Goal: Information Seeking & Learning: Learn about a topic

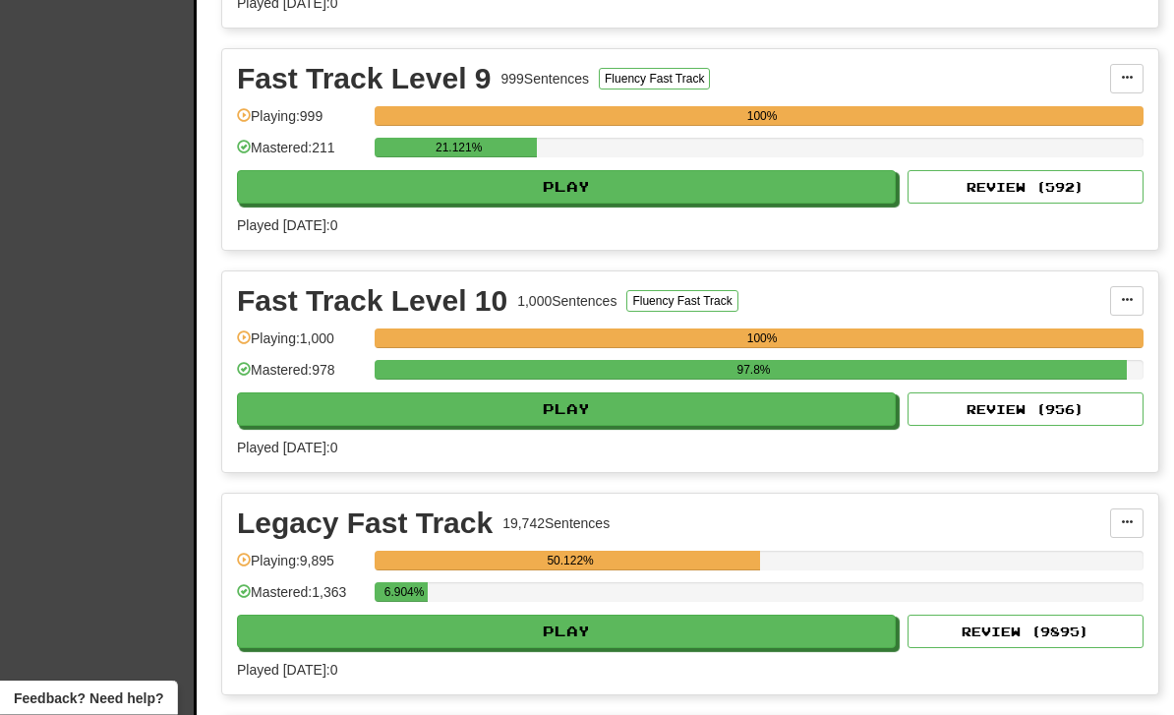
click at [676, 182] on button "Play" at bounding box center [566, 187] width 659 height 33
select select "**"
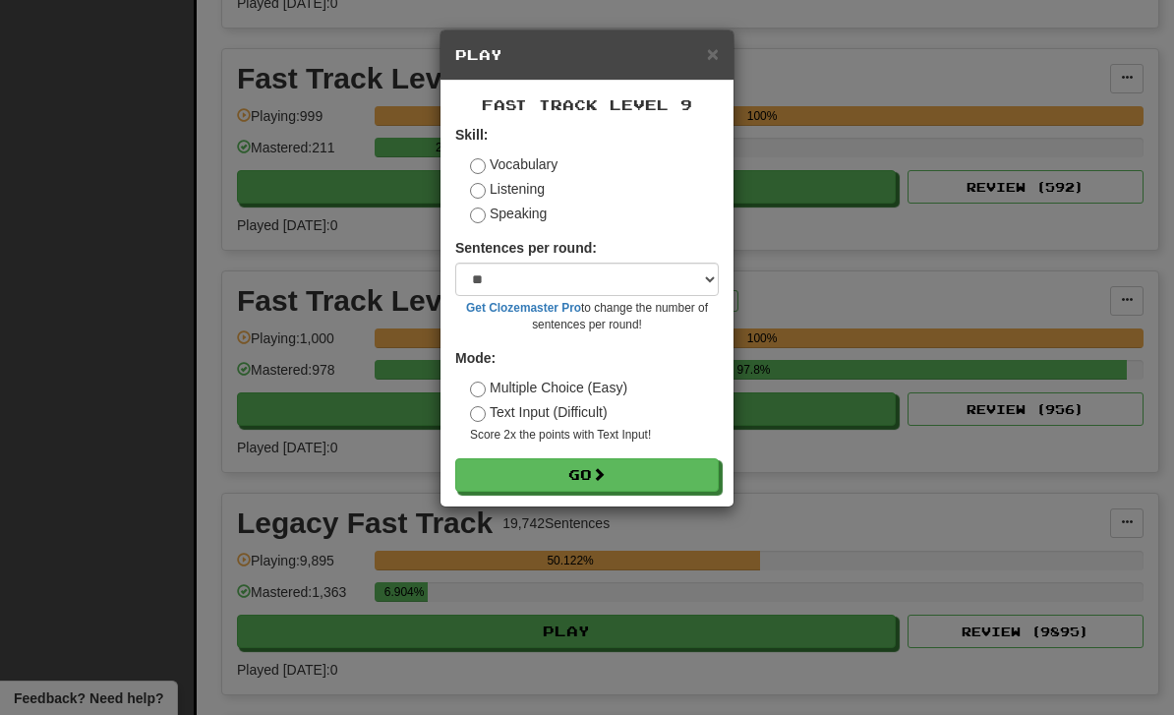
click at [655, 481] on button "Go" at bounding box center [587, 474] width 264 height 33
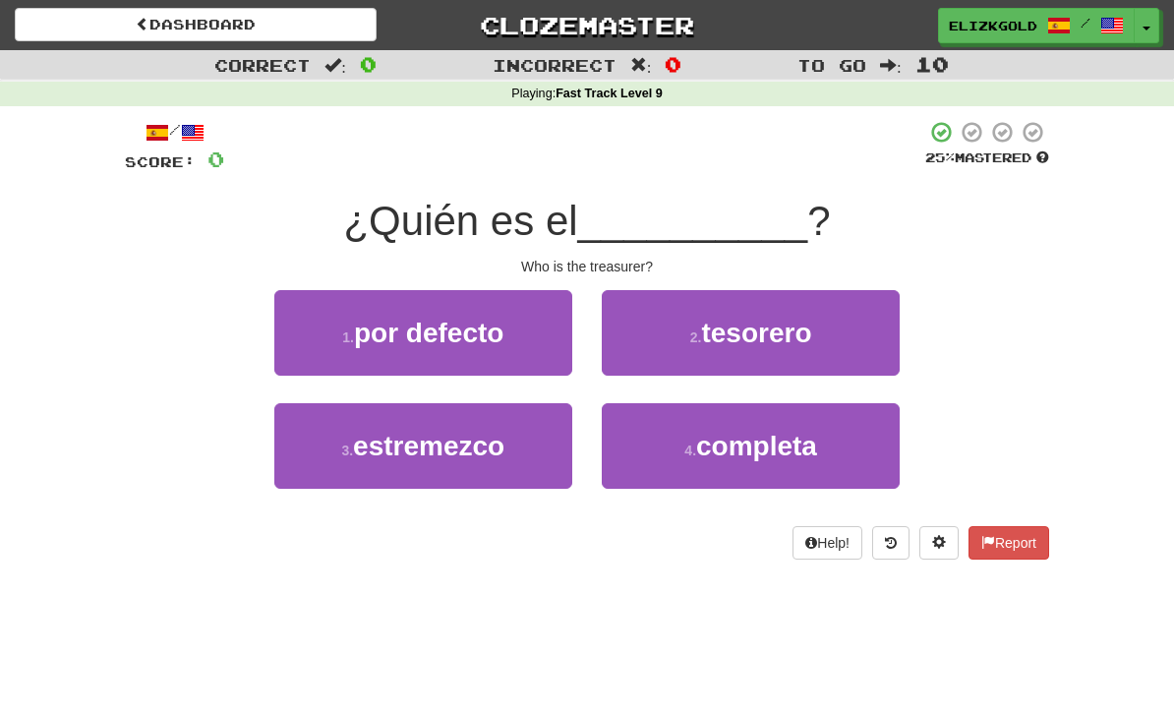
click at [814, 333] on button "2 . [GEOGRAPHIC_DATA]" at bounding box center [751, 333] width 298 height 86
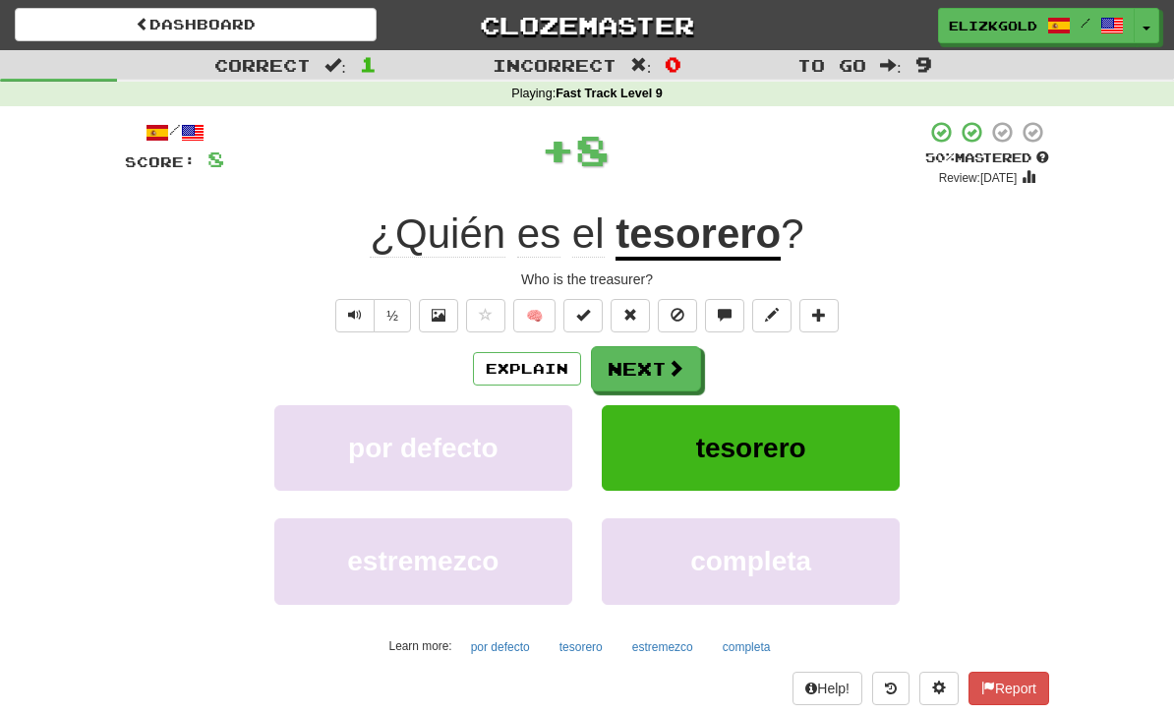
click at [668, 375] on span at bounding box center [676, 368] width 18 height 18
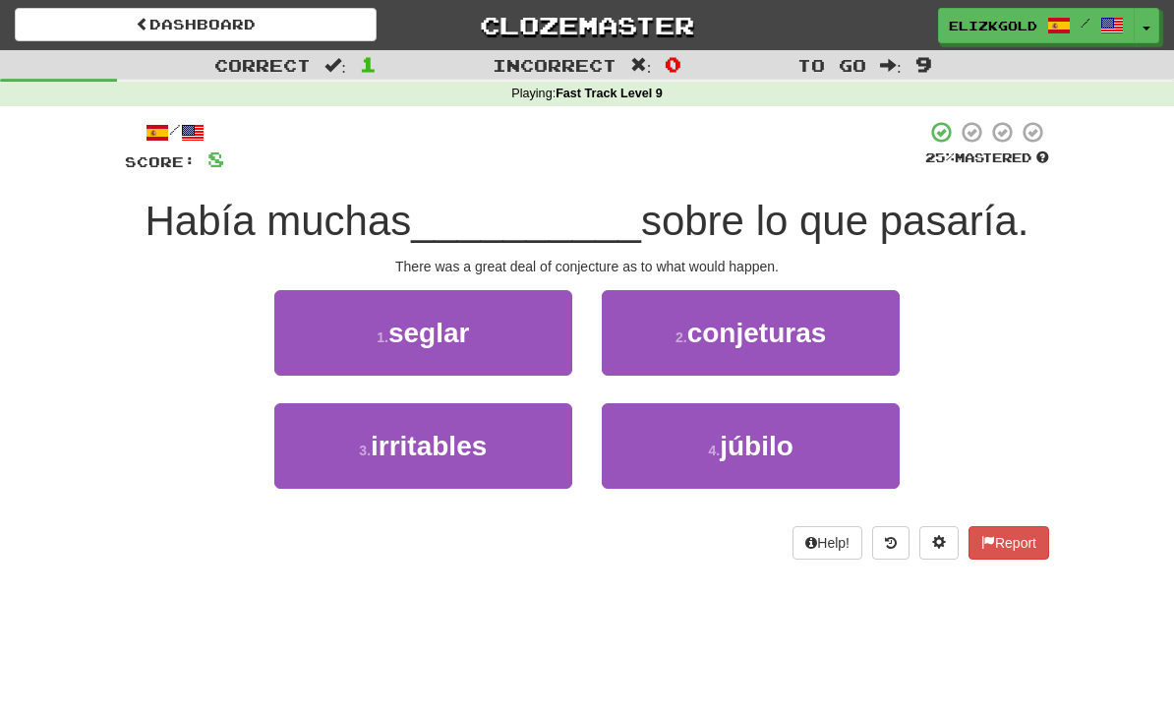
click at [845, 341] on button "2 . conjeturas" at bounding box center [751, 333] width 298 height 86
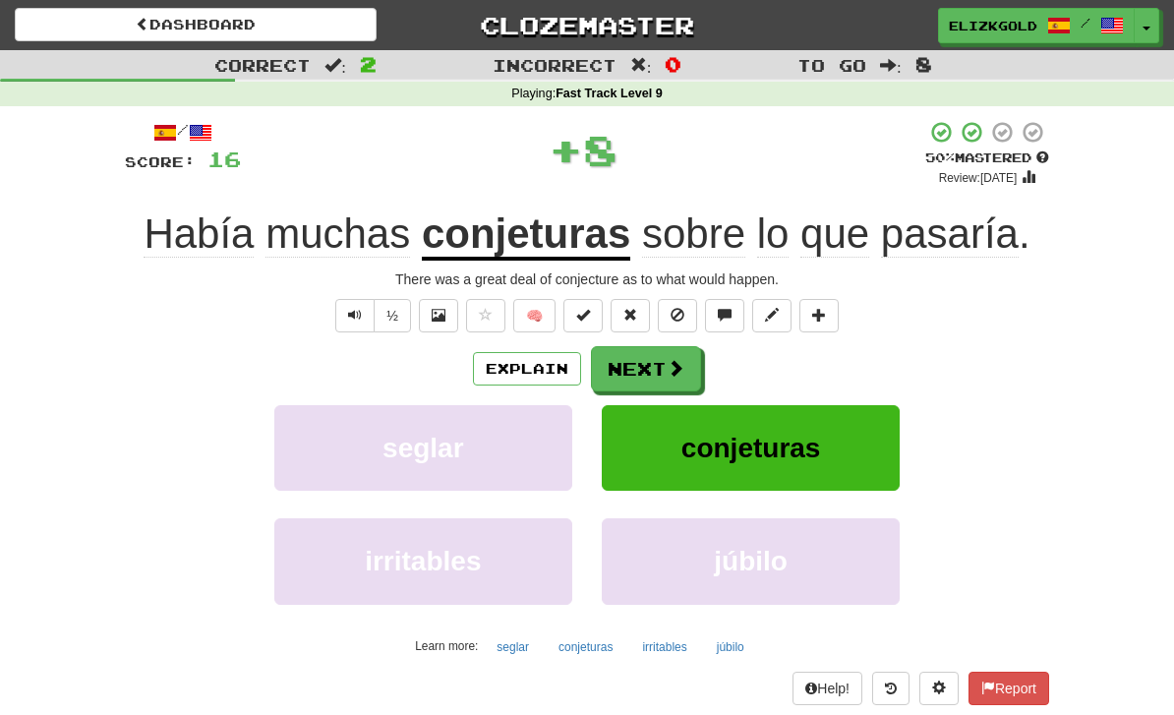
click at [667, 360] on span at bounding box center [676, 368] width 18 height 18
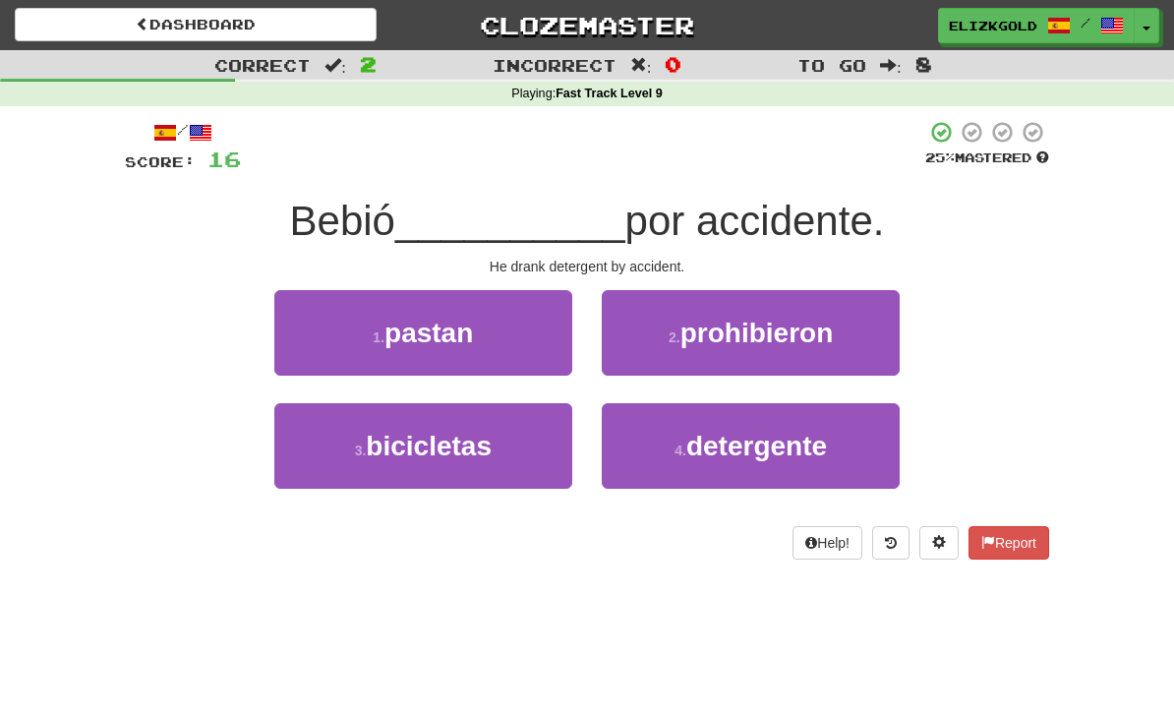
click at [725, 459] on span "detergente" at bounding box center [756, 446] width 141 height 30
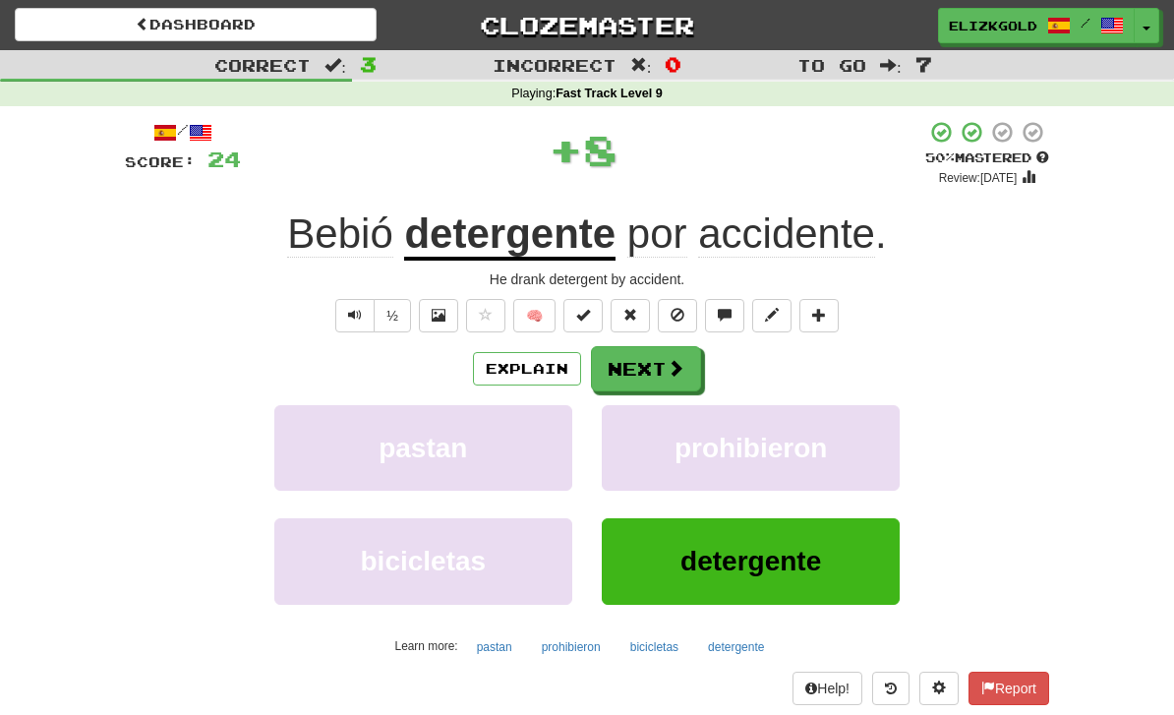
click at [652, 348] on button "Next" at bounding box center [646, 368] width 110 height 45
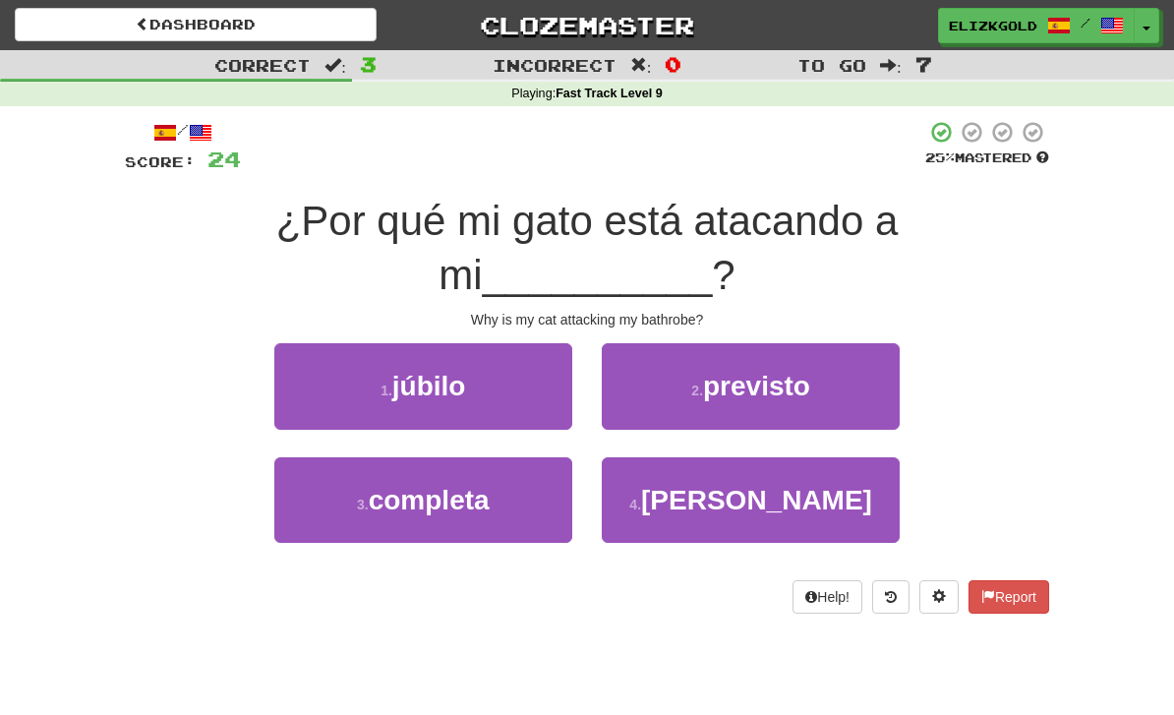
click at [875, 457] on button "4 . [GEOGRAPHIC_DATA]" at bounding box center [751, 500] width 298 height 86
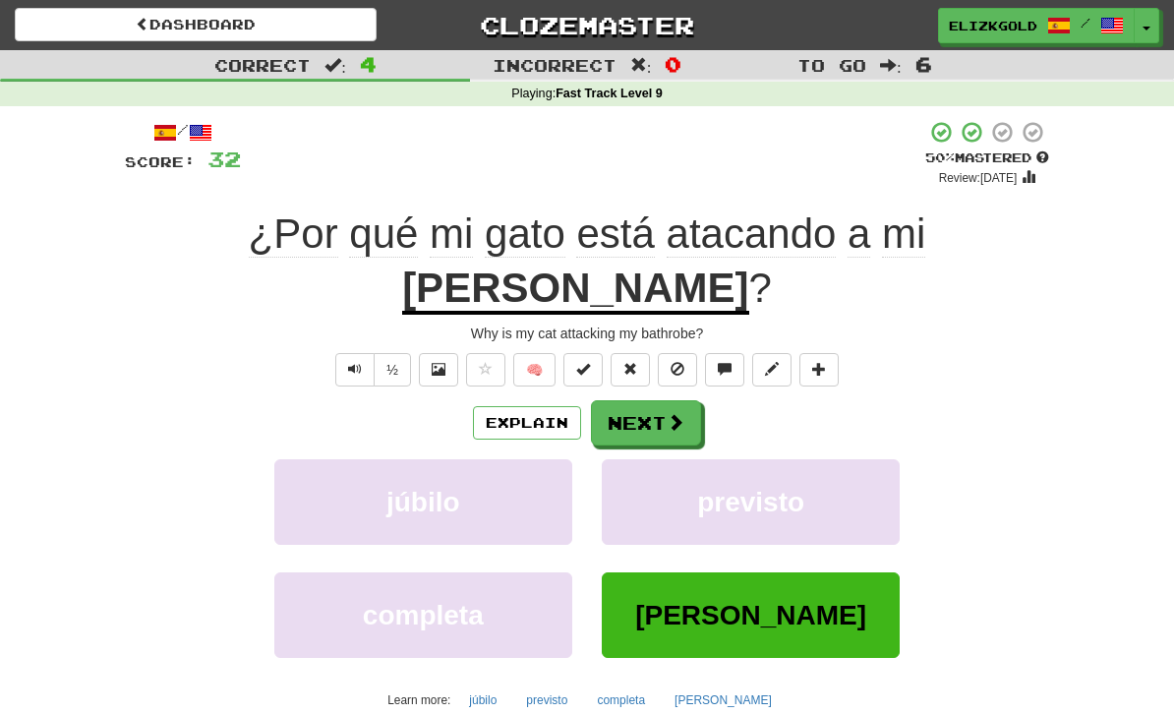
click at [662, 400] on button "Next" at bounding box center [646, 422] width 110 height 45
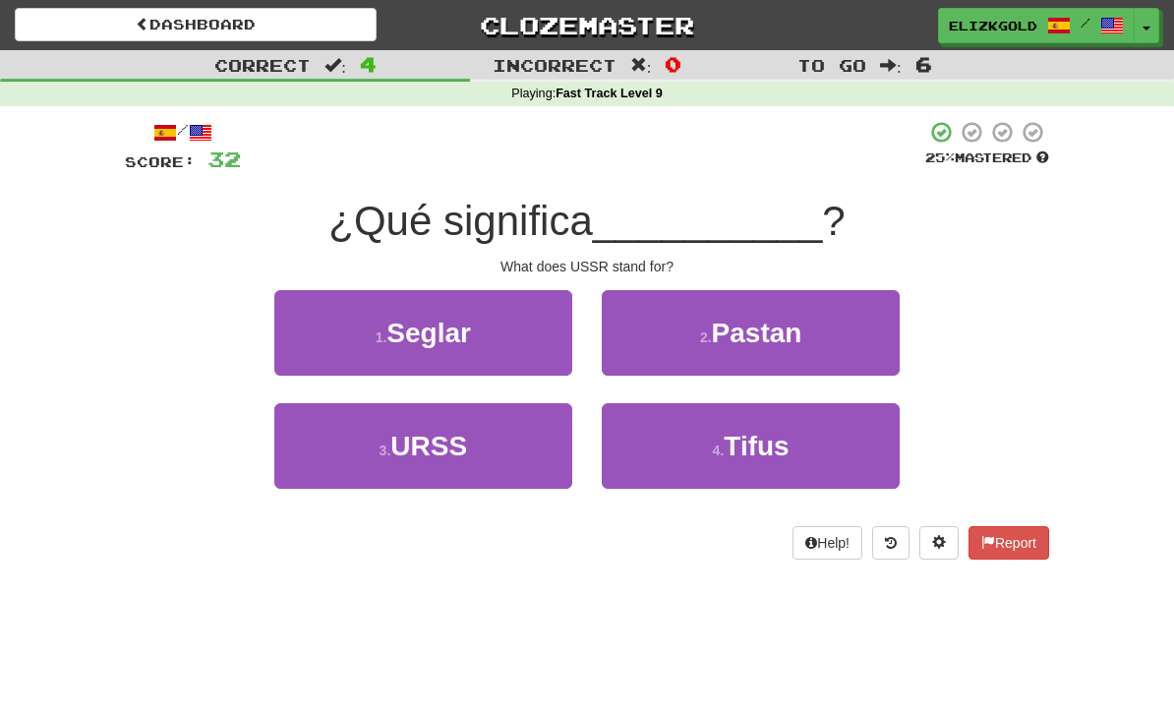
click at [340, 438] on button "3 . [GEOGRAPHIC_DATA]" at bounding box center [423, 446] width 298 height 86
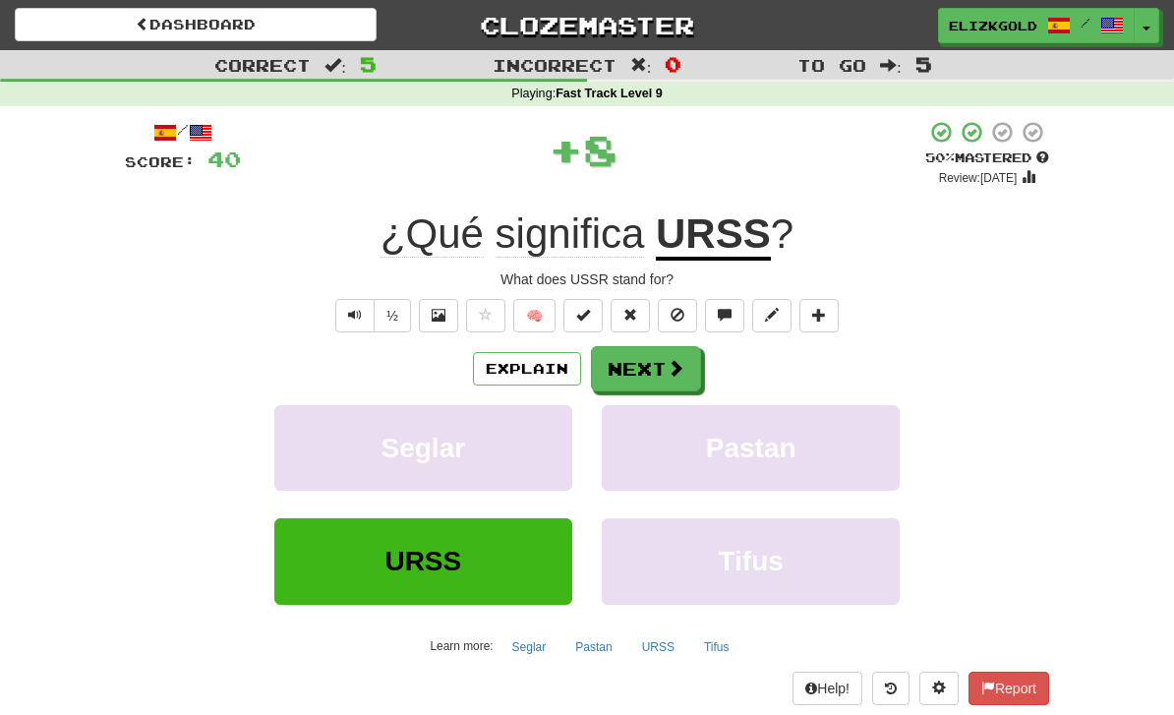
click at [675, 365] on span at bounding box center [676, 368] width 18 height 18
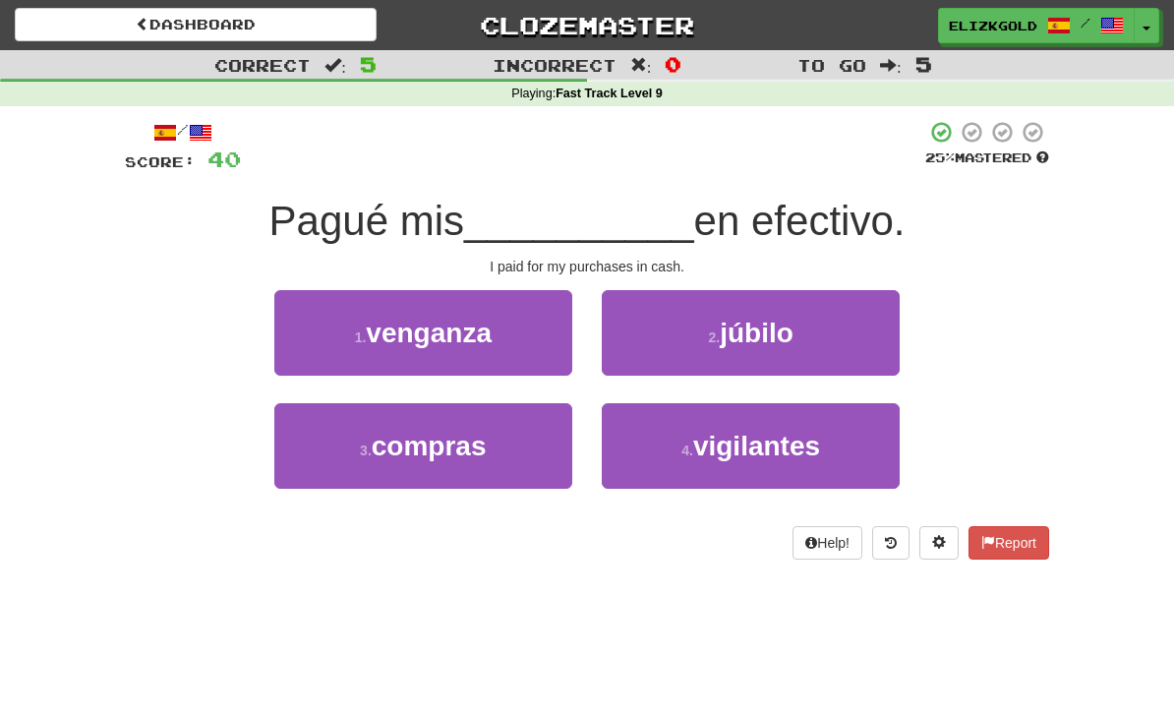
click at [332, 447] on button "3 . compras" at bounding box center [423, 446] width 298 height 86
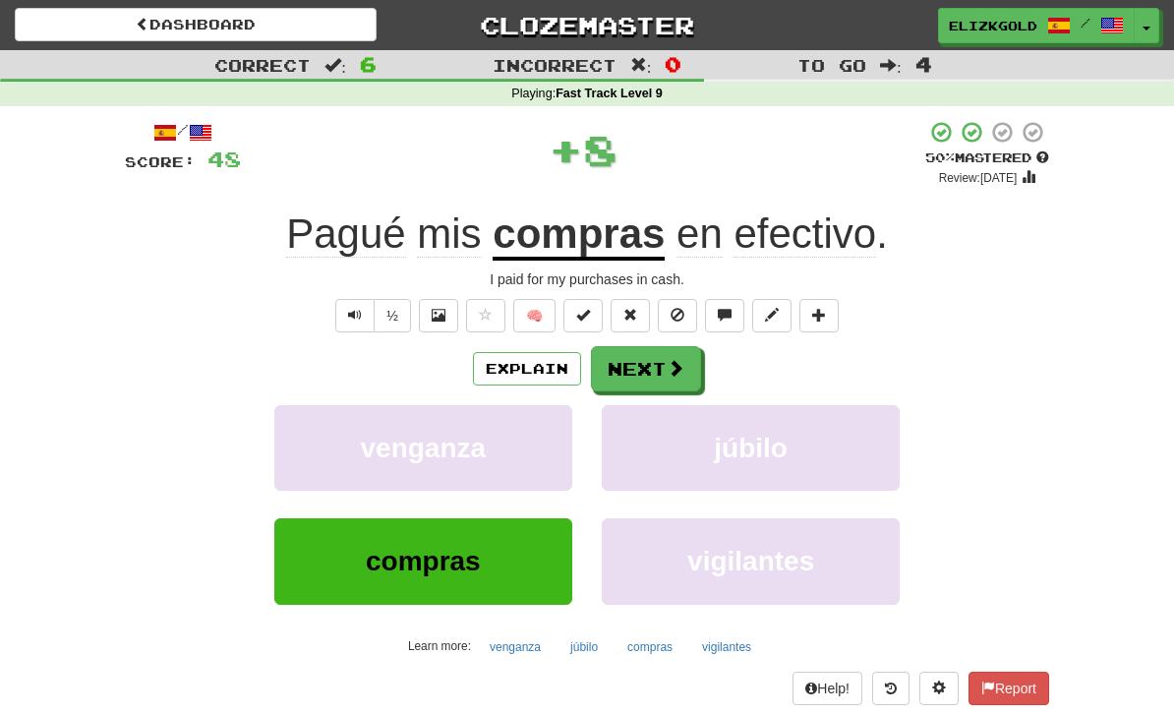
click at [675, 352] on button "Next" at bounding box center [646, 368] width 110 height 45
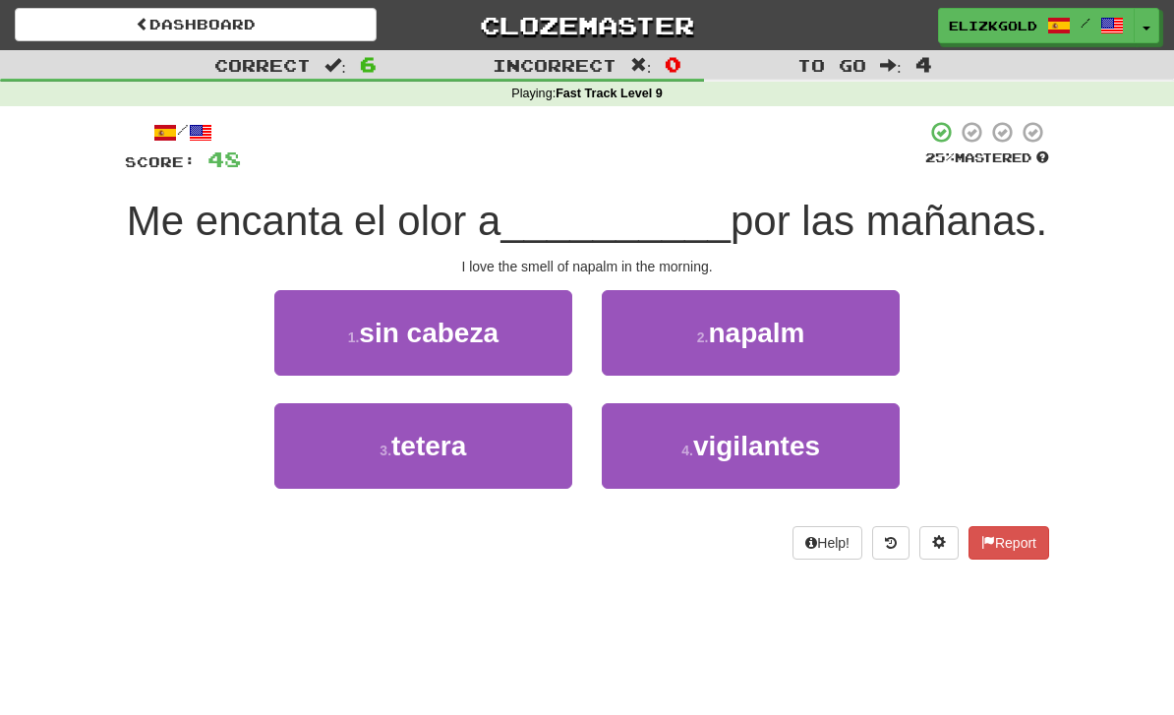
click at [846, 360] on button "2 . [GEOGRAPHIC_DATA]" at bounding box center [751, 333] width 298 height 86
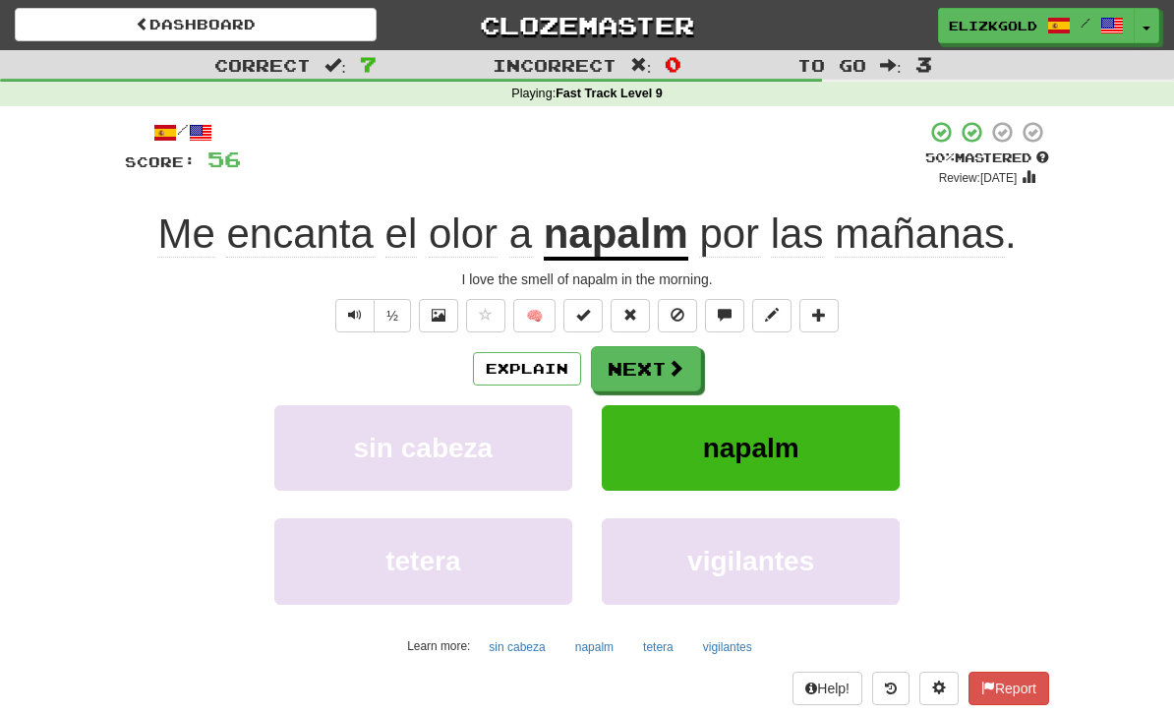
click at [667, 361] on span at bounding box center [676, 368] width 18 height 18
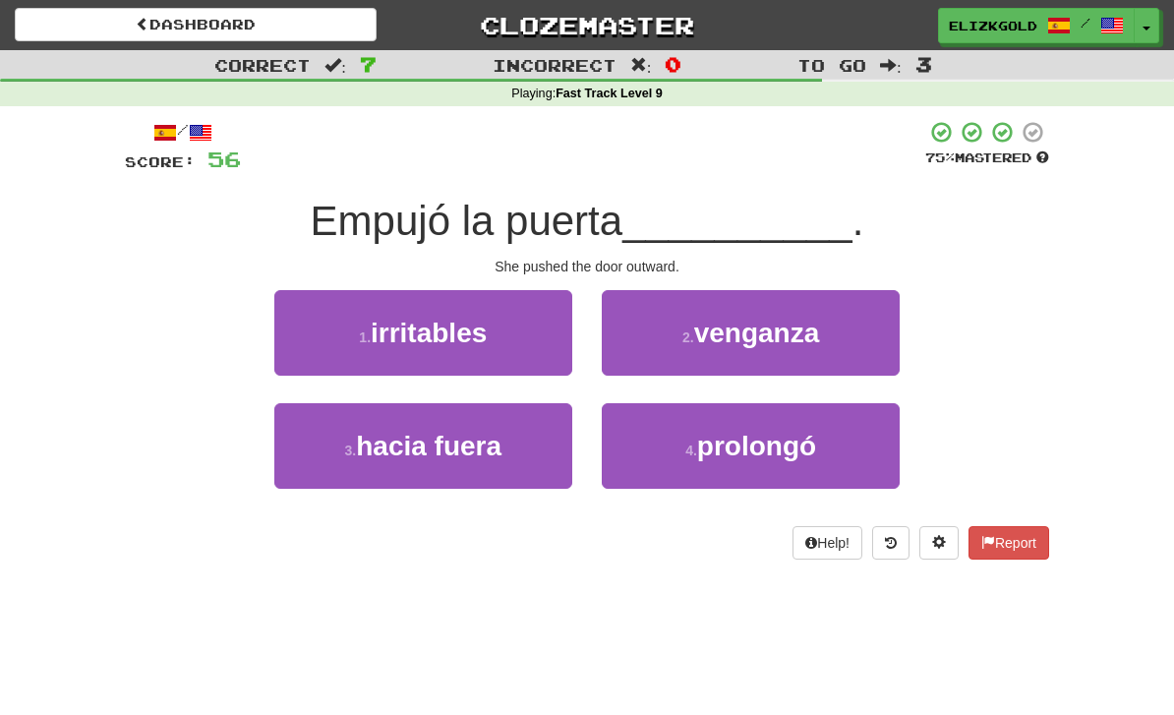
click at [322, 450] on button "3 . hacia fuera" at bounding box center [423, 446] width 298 height 86
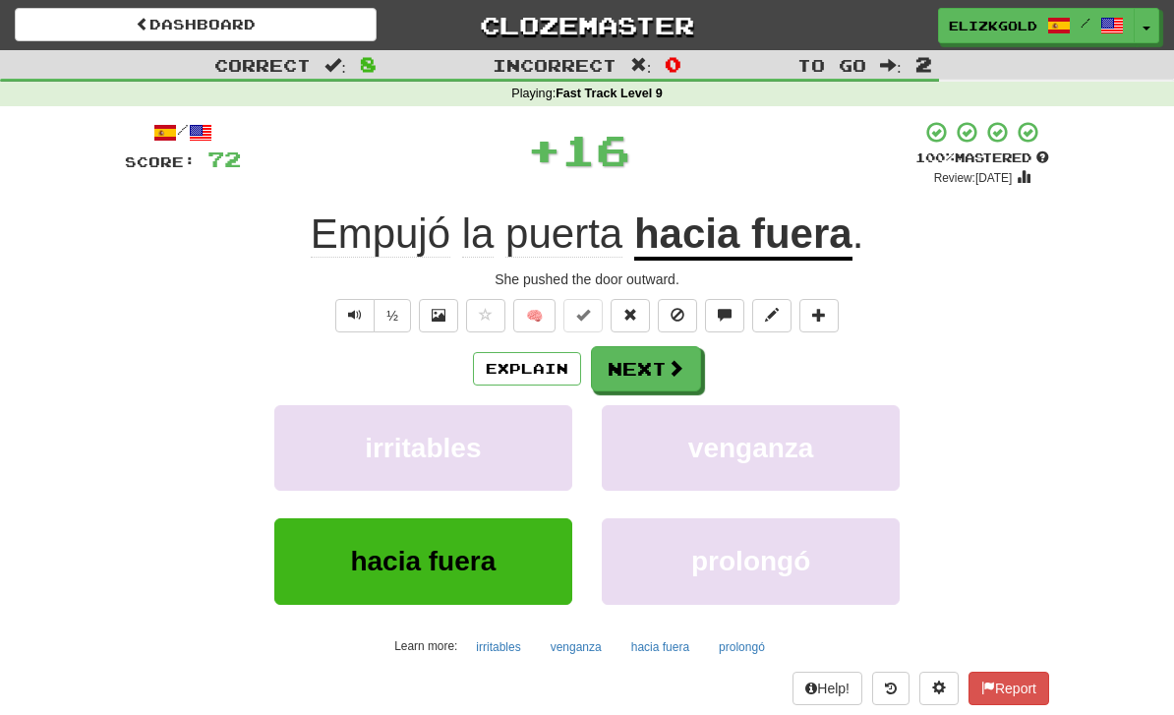
click at [678, 362] on span at bounding box center [676, 368] width 18 height 18
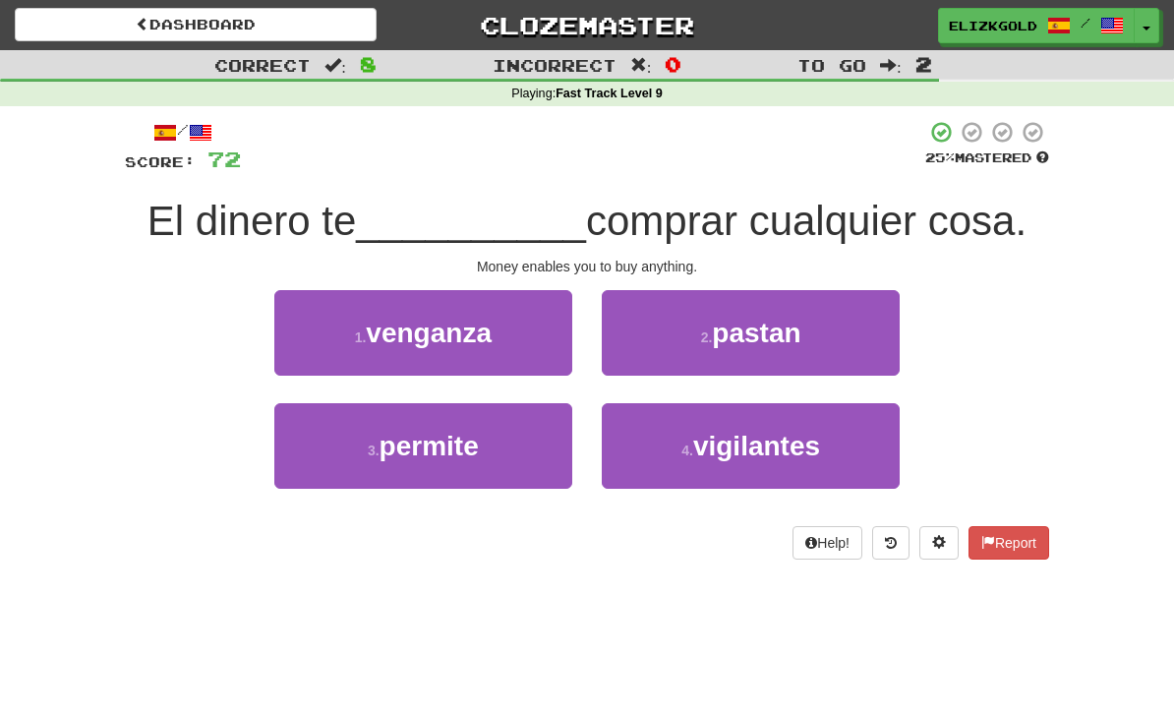
click at [332, 444] on button "3 . permite" at bounding box center [423, 446] width 298 height 86
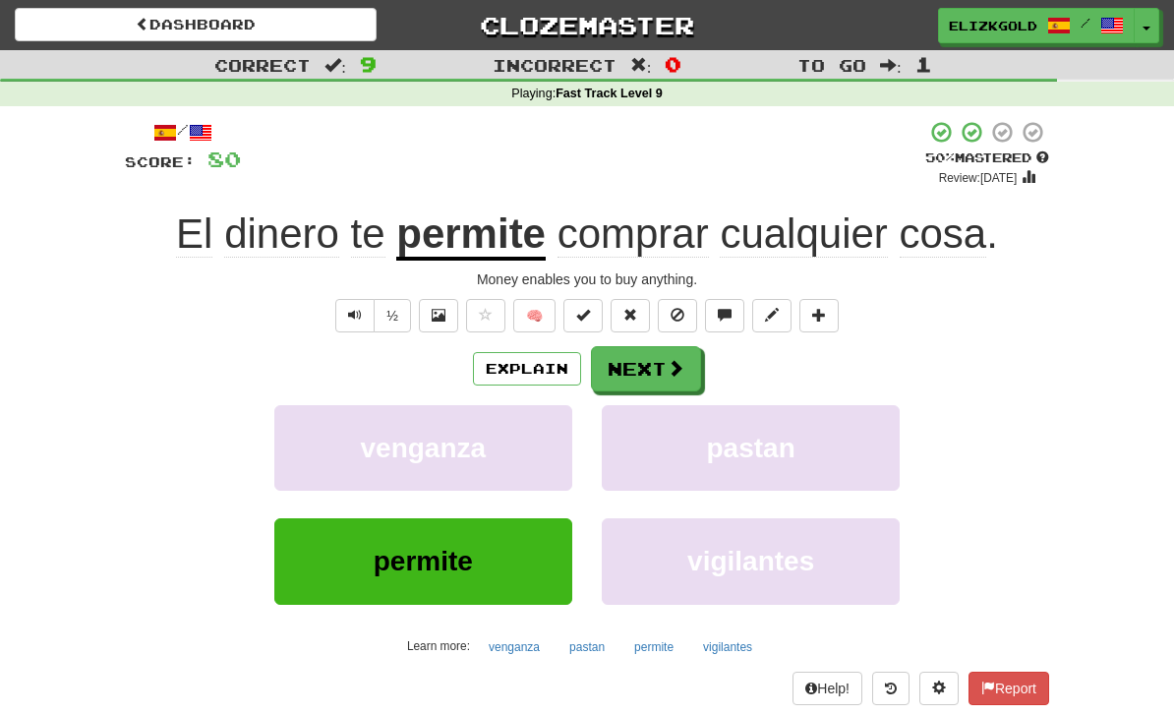
click at [673, 350] on button "Next" at bounding box center [646, 368] width 110 height 45
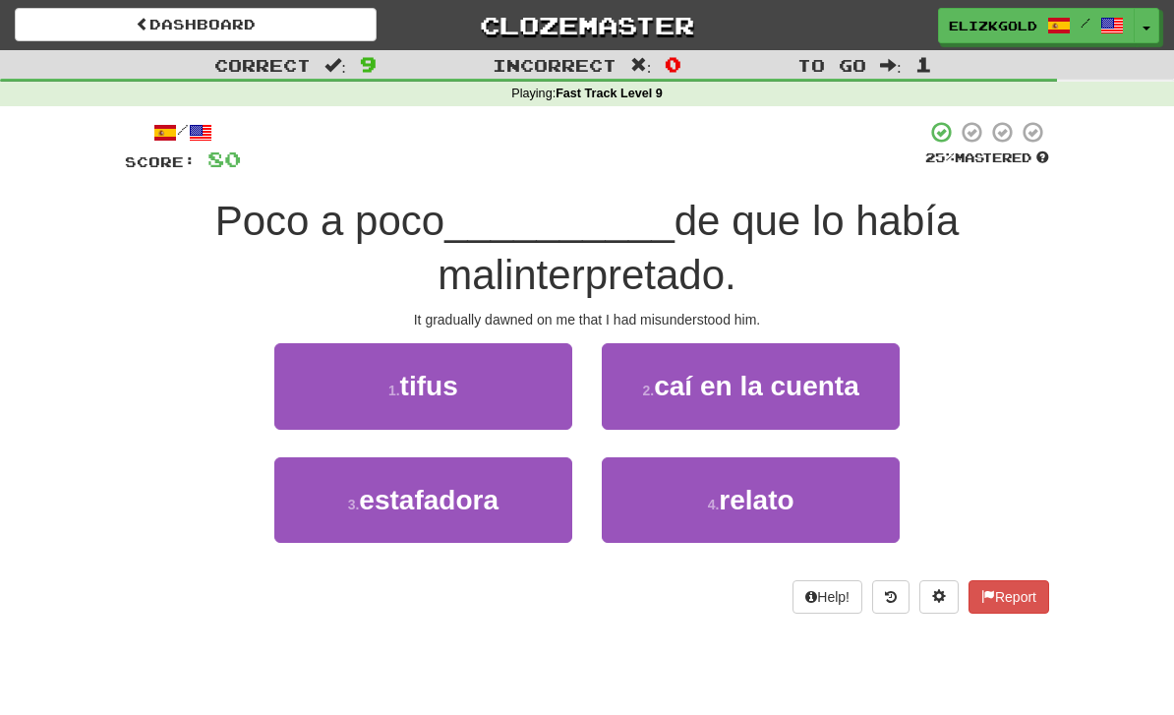
click at [824, 387] on span "caí en la cuenta" at bounding box center [757, 386] width 206 height 30
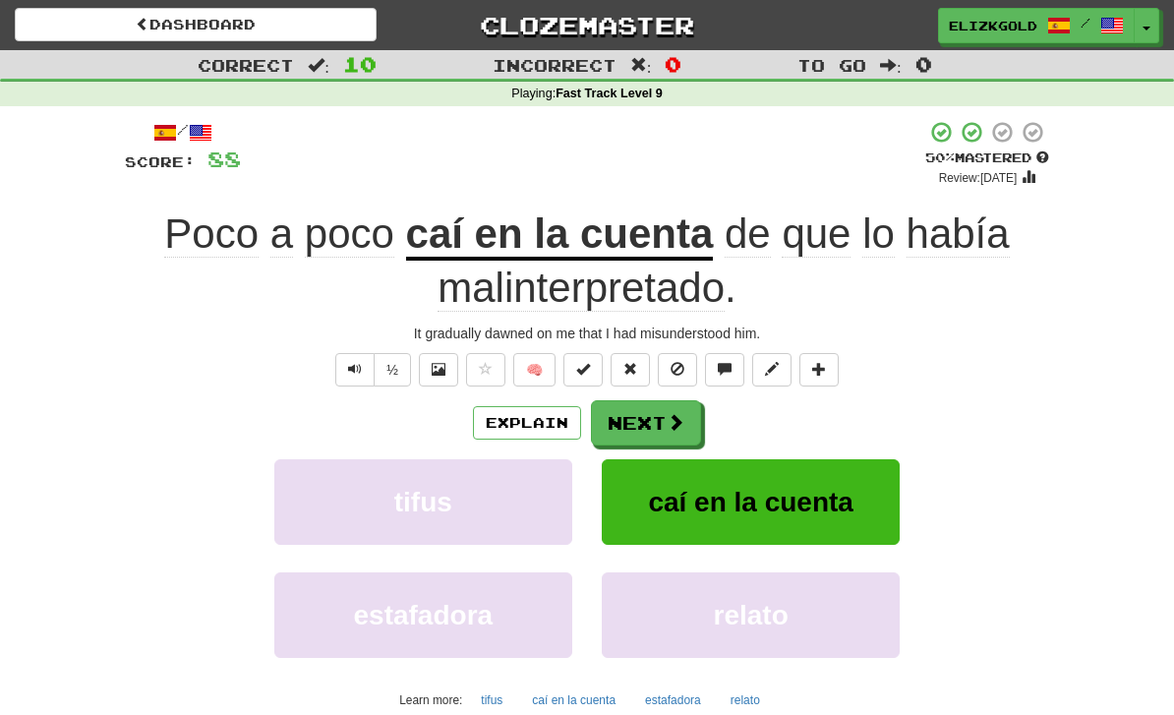
click at [668, 414] on span at bounding box center [676, 422] width 18 height 18
